Goal: Information Seeking & Learning: Learn about a topic

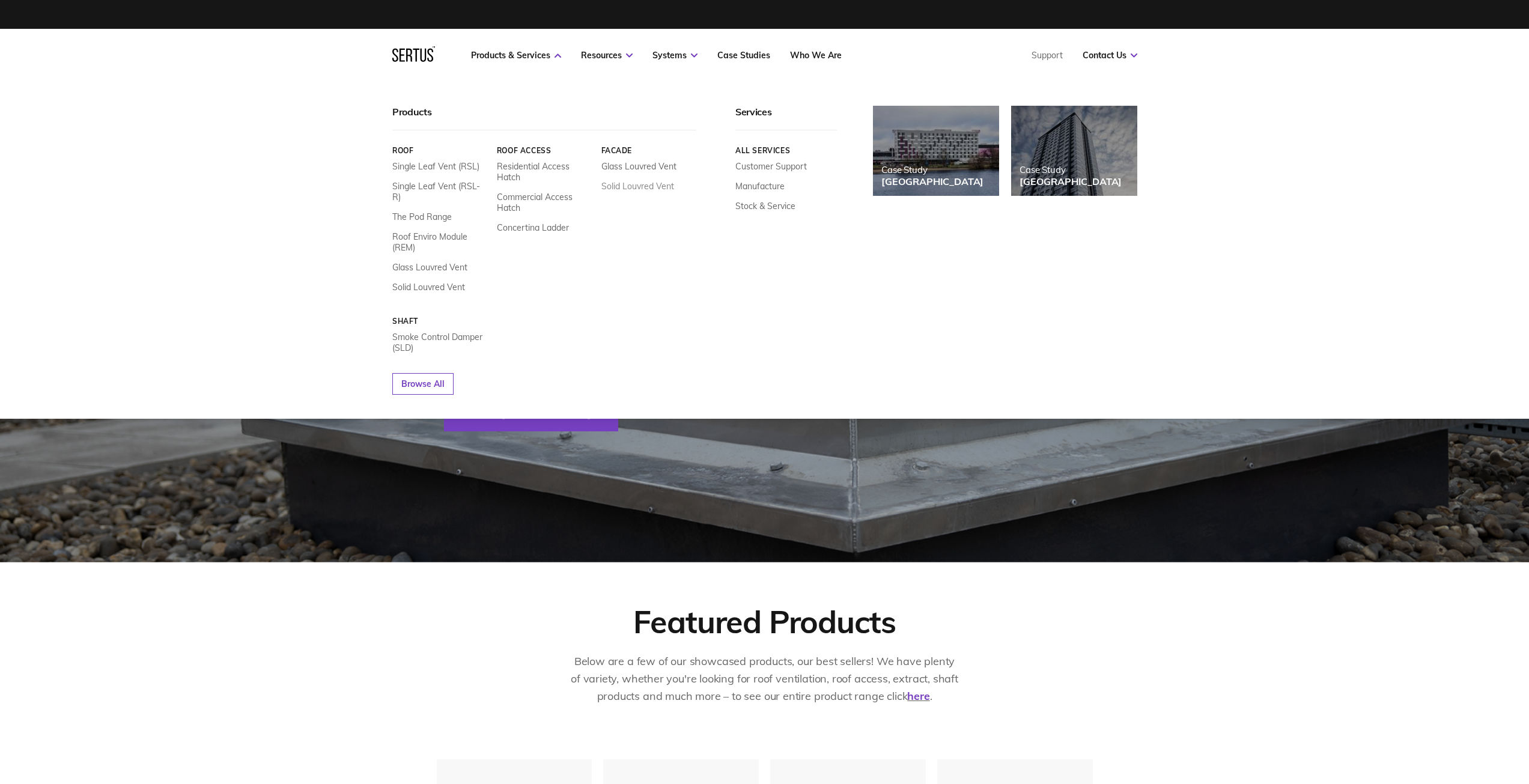
click at [610, 187] on link "Solid Louvred Vent" at bounding box center [637, 186] width 73 height 11
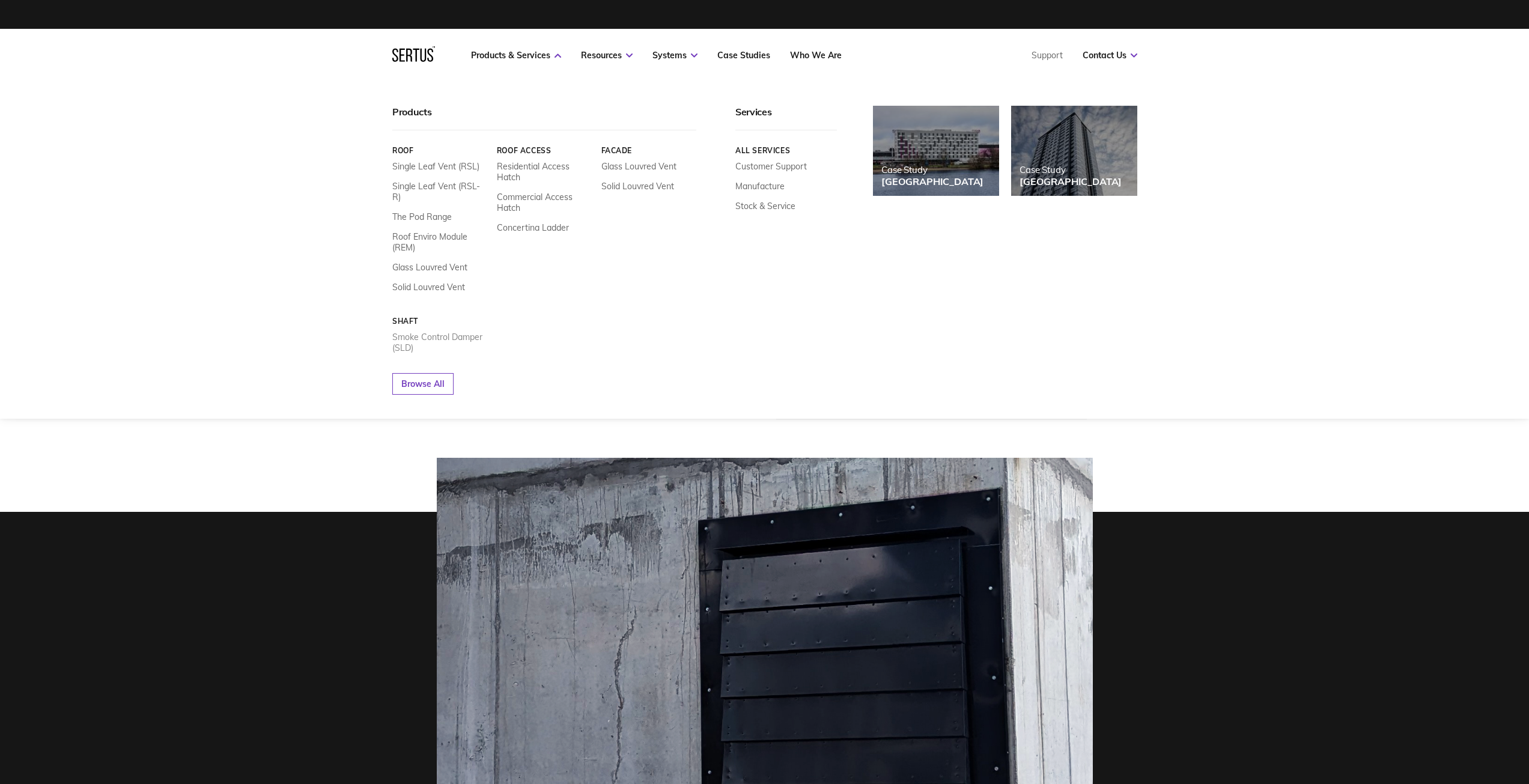
click at [452, 331] on link "Smoke Control Damper (SLD)" at bounding box center [440, 342] width 96 height 22
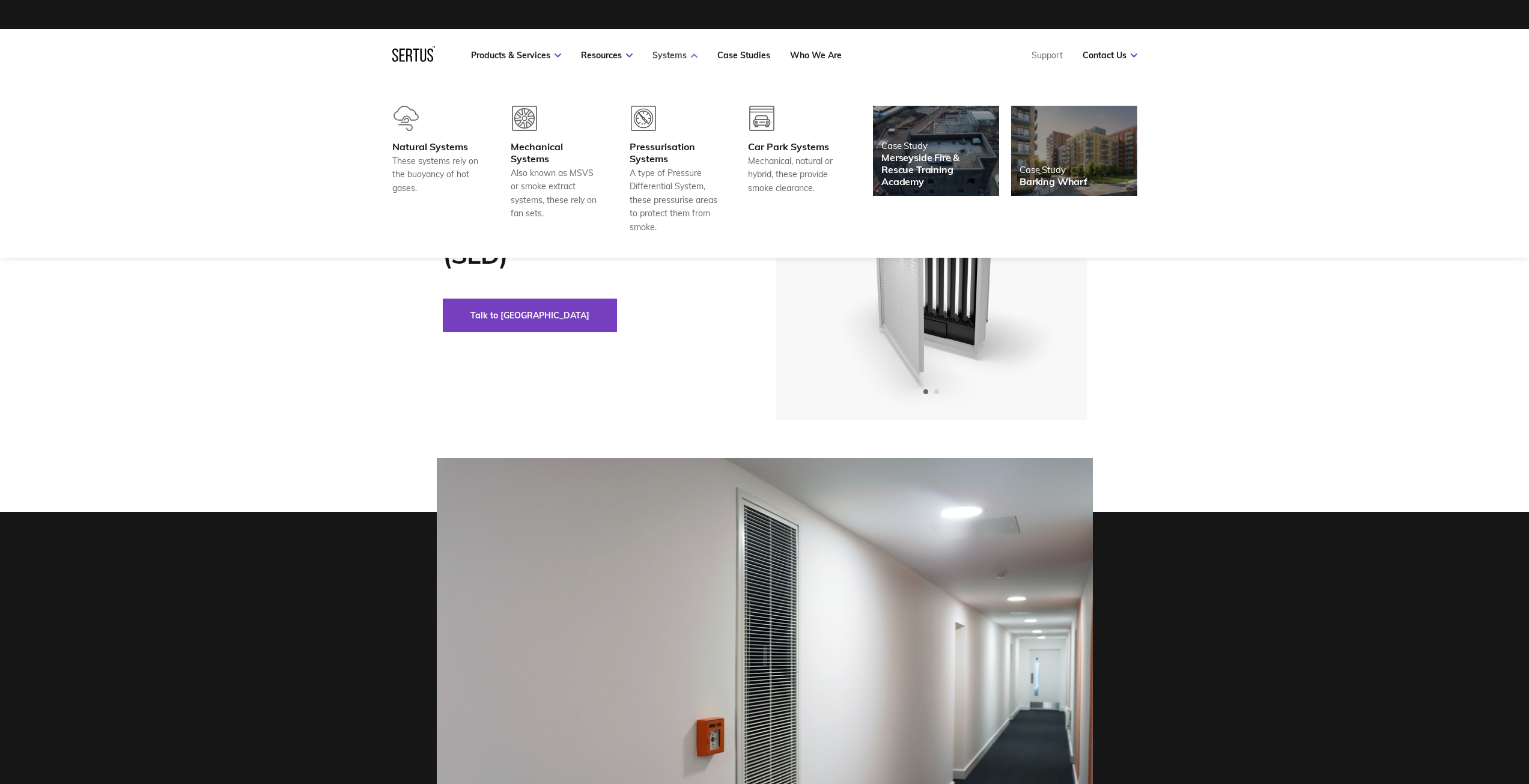
click at [665, 53] on link "Systems" at bounding box center [675, 56] width 45 height 11
